Goal: Entertainment & Leisure: Consume media (video, audio)

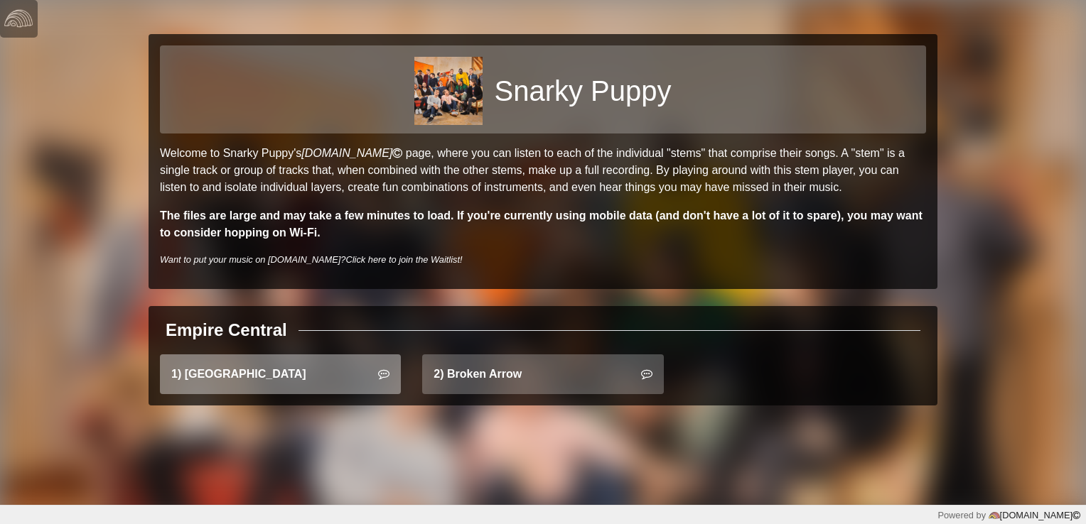
click at [287, 366] on link "1) [GEOGRAPHIC_DATA]" at bounding box center [280, 375] width 241 height 40
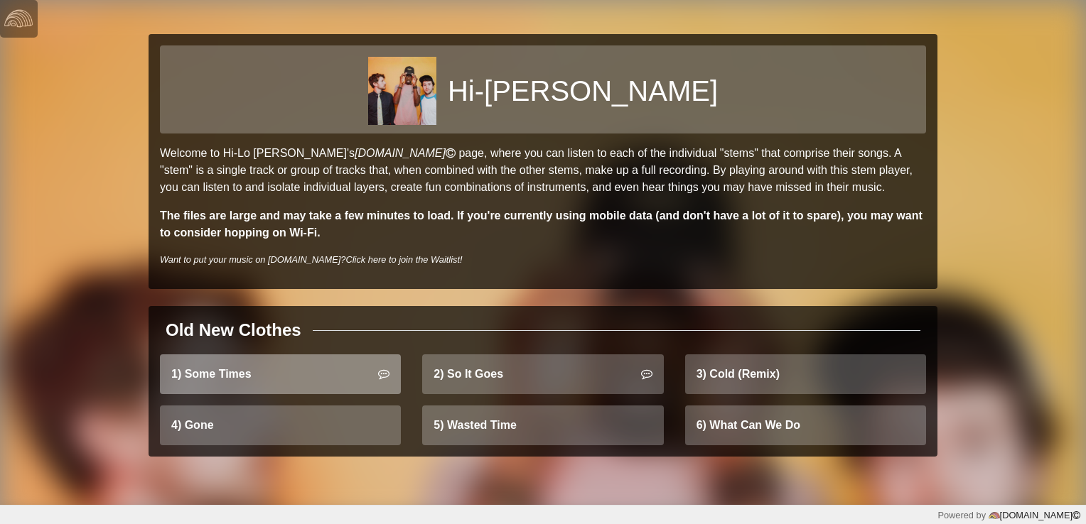
click at [320, 360] on link "1) Some Times" at bounding box center [280, 375] width 241 height 40
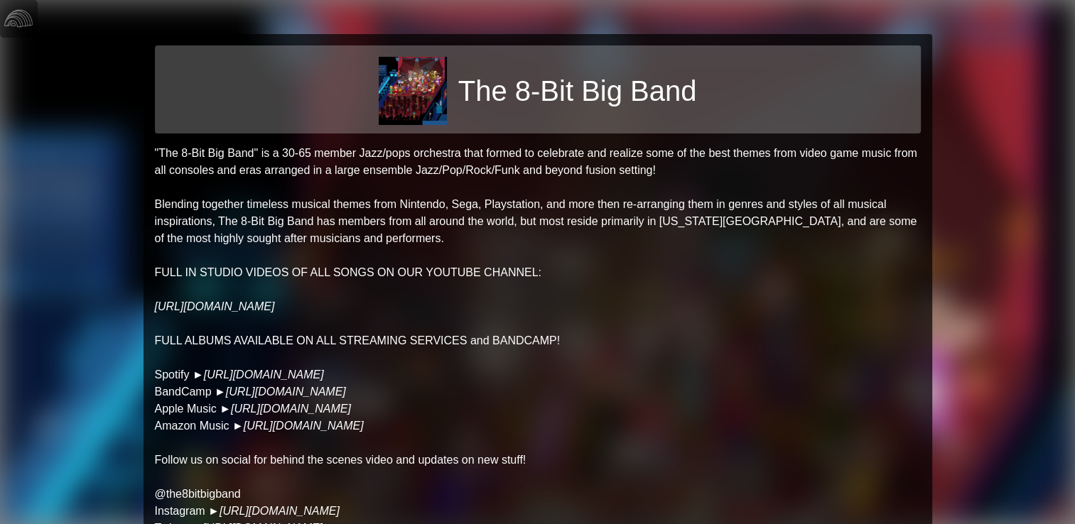
scroll to position [264, 0]
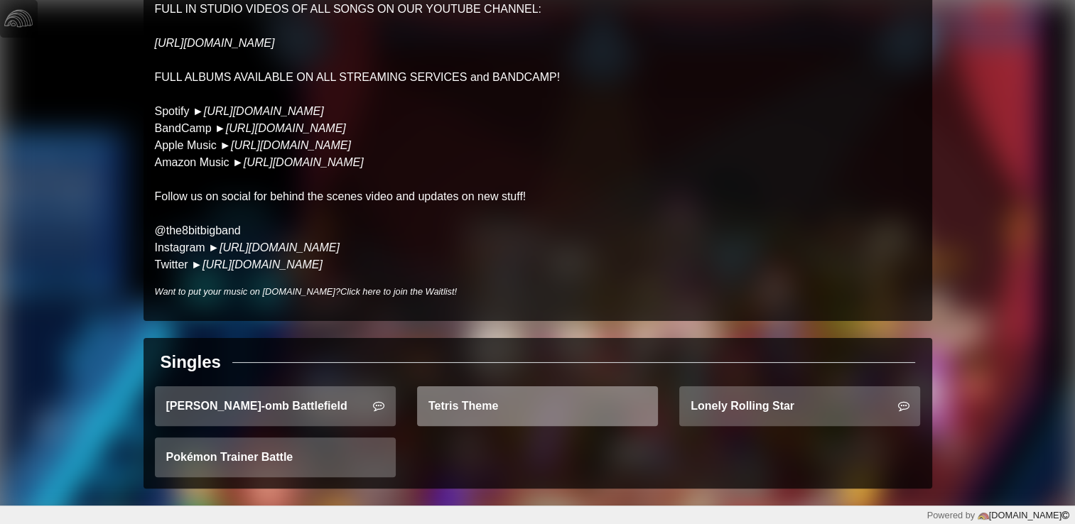
click at [448, 404] on link "Tetris Theme" at bounding box center [537, 407] width 241 height 40
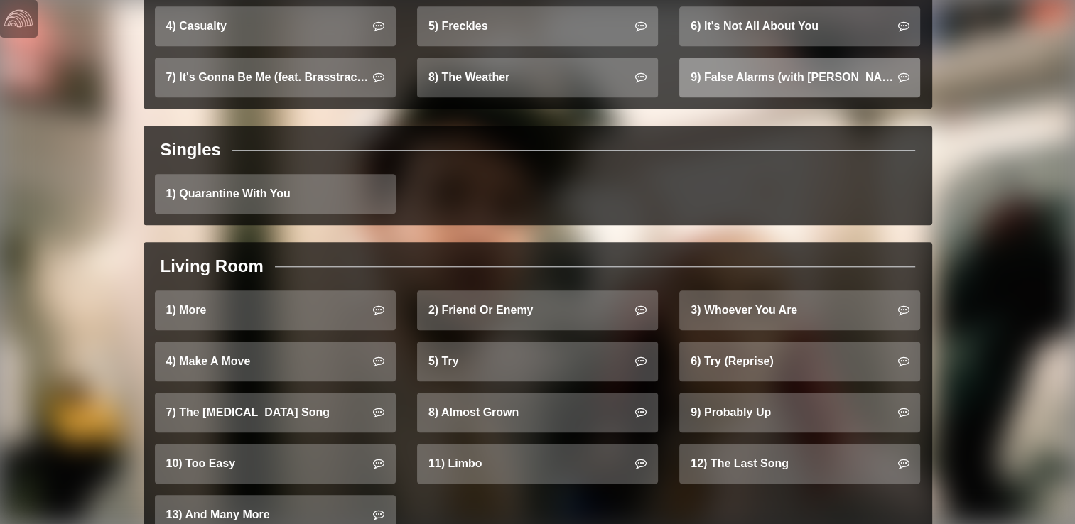
scroll to position [1398, 0]
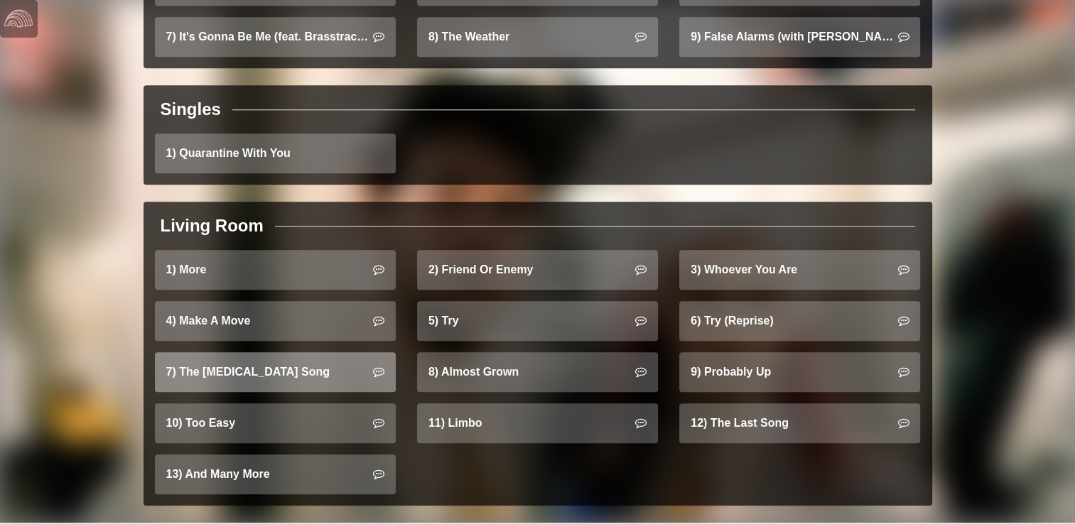
click at [290, 352] on link "7) The [MEDICAL_DATA] Song" at bounding box center [275, 372] width 241 height 40
